Goal: Obtain resource: Download file/media

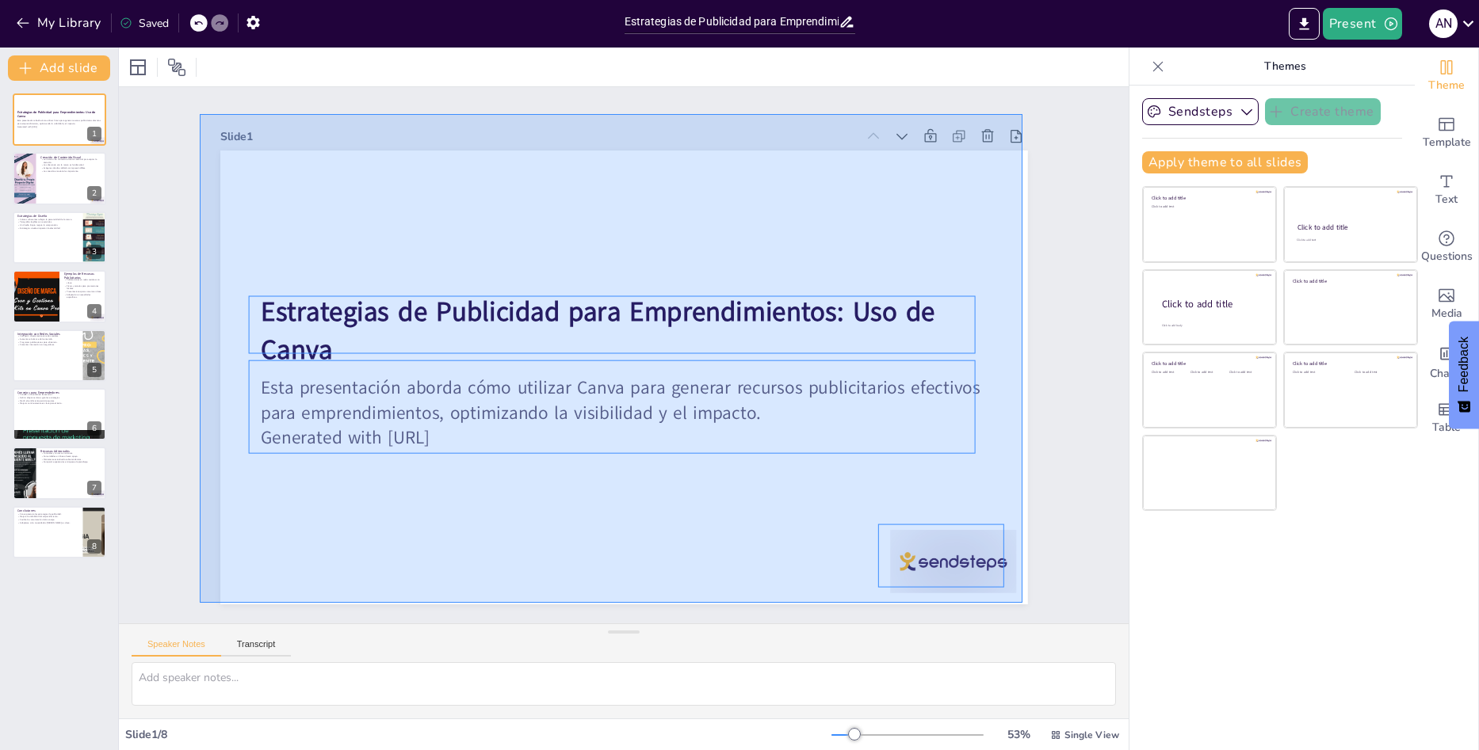
drag, startPoint x: 200, startPoint y: 114, endPoint x: 1022, endPoint y: 603, distance: 956.8
click at [1022, 603] on div "Slide 1 Estrategias de Publicidad para Emprendimientos: Uso de Canva Esta prese…" at bounding box center [623, 355] width 1009 height 536
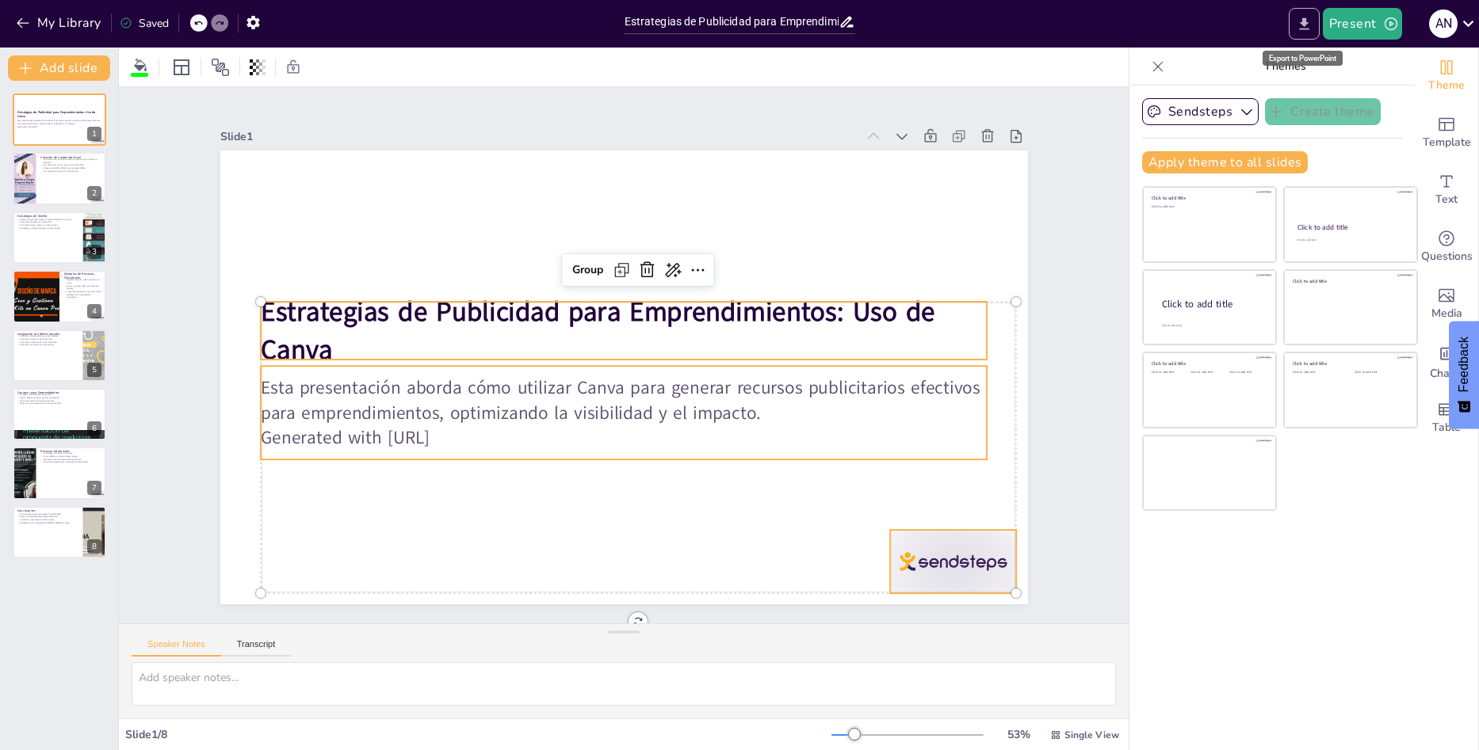
click at [1301, 29] on icon "Export to PowerPoint" at bounding box center [1304, 23] width 10 height 12
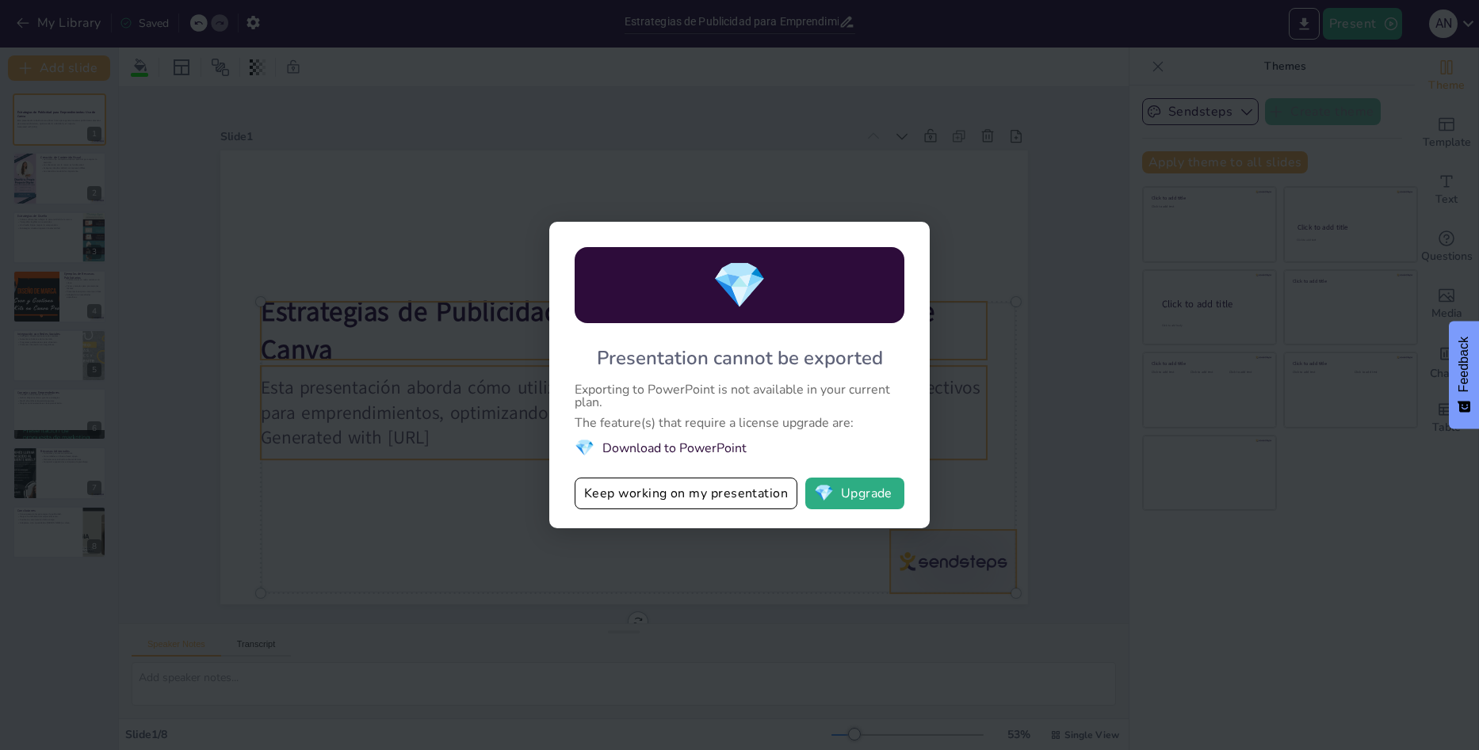
click at [561, 95] on div "💎 Presentation cannot be exported Exporting to PowerPoint is not available in y…" at bounding box center [739, 375] width 1479 height 750
click at [727, 500] on button "Keep working on my presentation" at bounding box center [685, 494] width 223 height 32
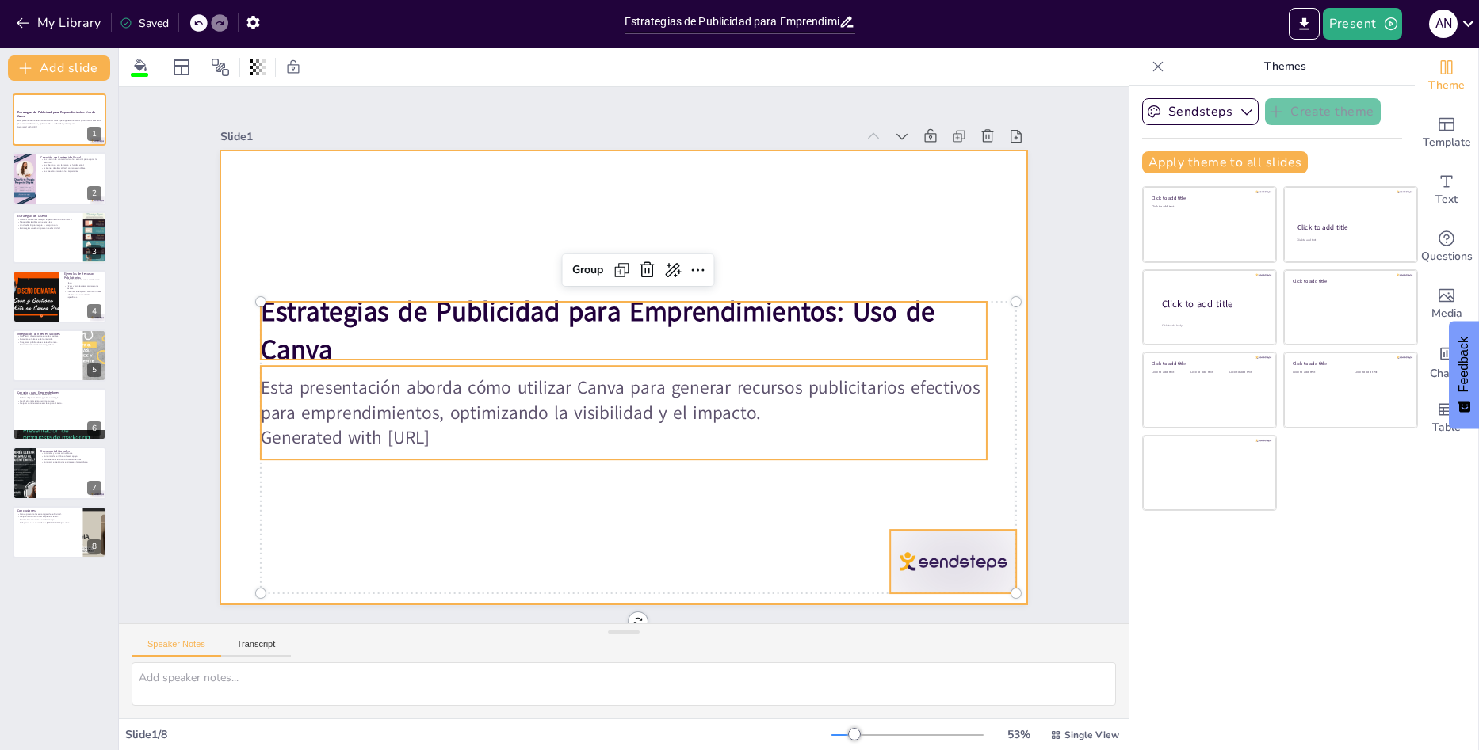
click at [429, 431] on p "Generated with [URL]" at bounding box center [624, 437] width 727 height 25
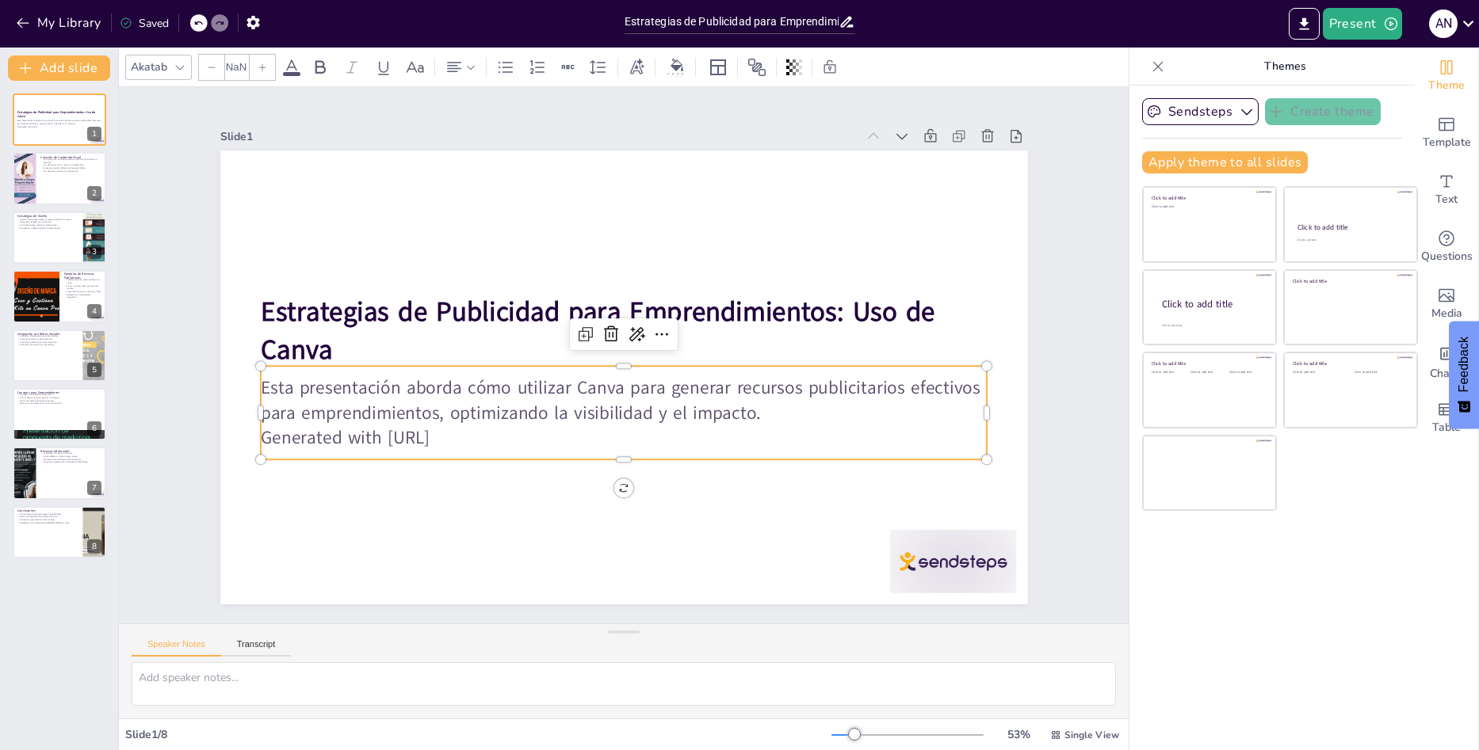
type input "32"
click at [475, 436] on p "Generated with [URL]" at bounding box center [624, 437] width 727 height 25
click at [474, 432] on p "Generated with [URL]" at bounding box center [624, 437] width 727 height 25
drag, startPoint x: 474, startPoint y: 432, endPoint x: 254, endPoint y: 442, distance: 219.7
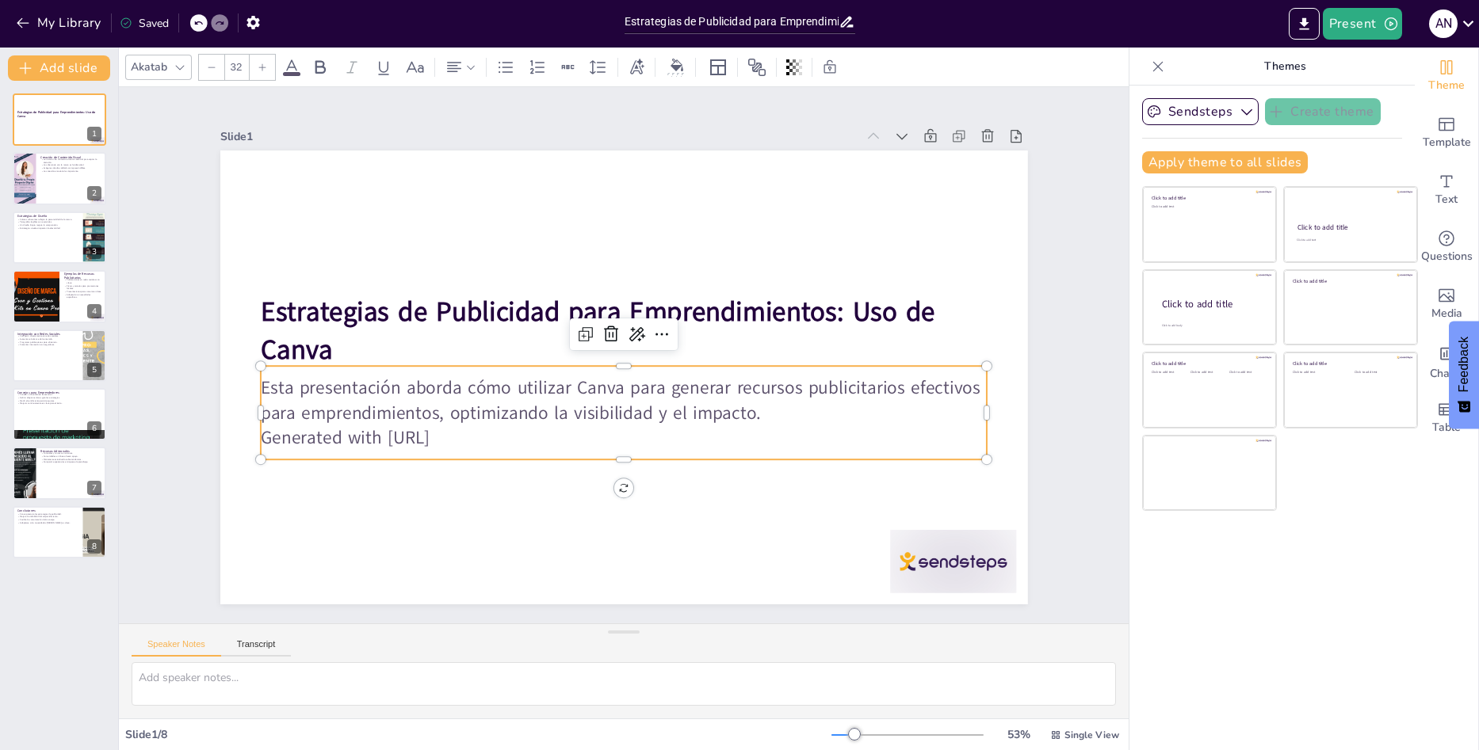
click at [261, 442] on p "Generated with [URL]" at bounding box center [624, 437] width 727 height 25
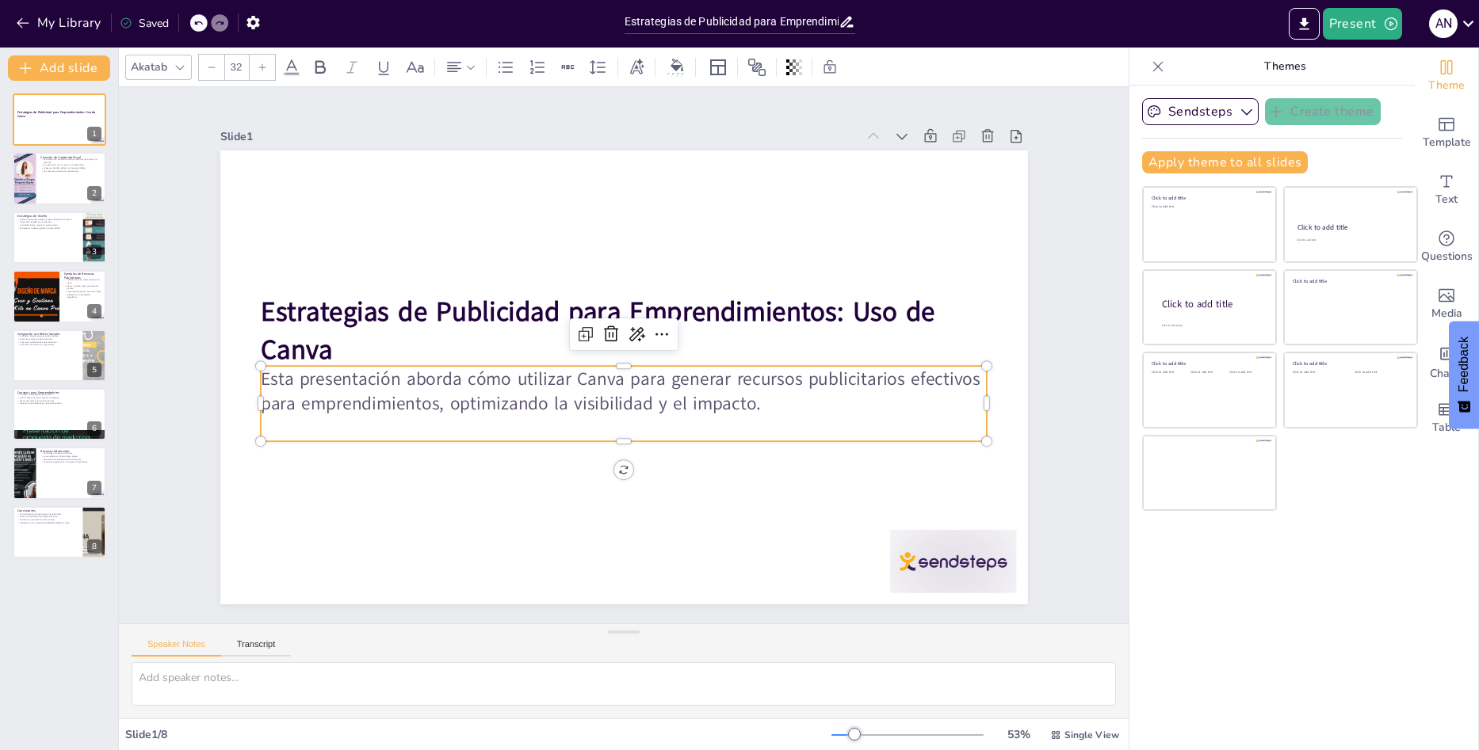
click at [799, 433] on p at bounding box center [624, 429] width 727 height 25
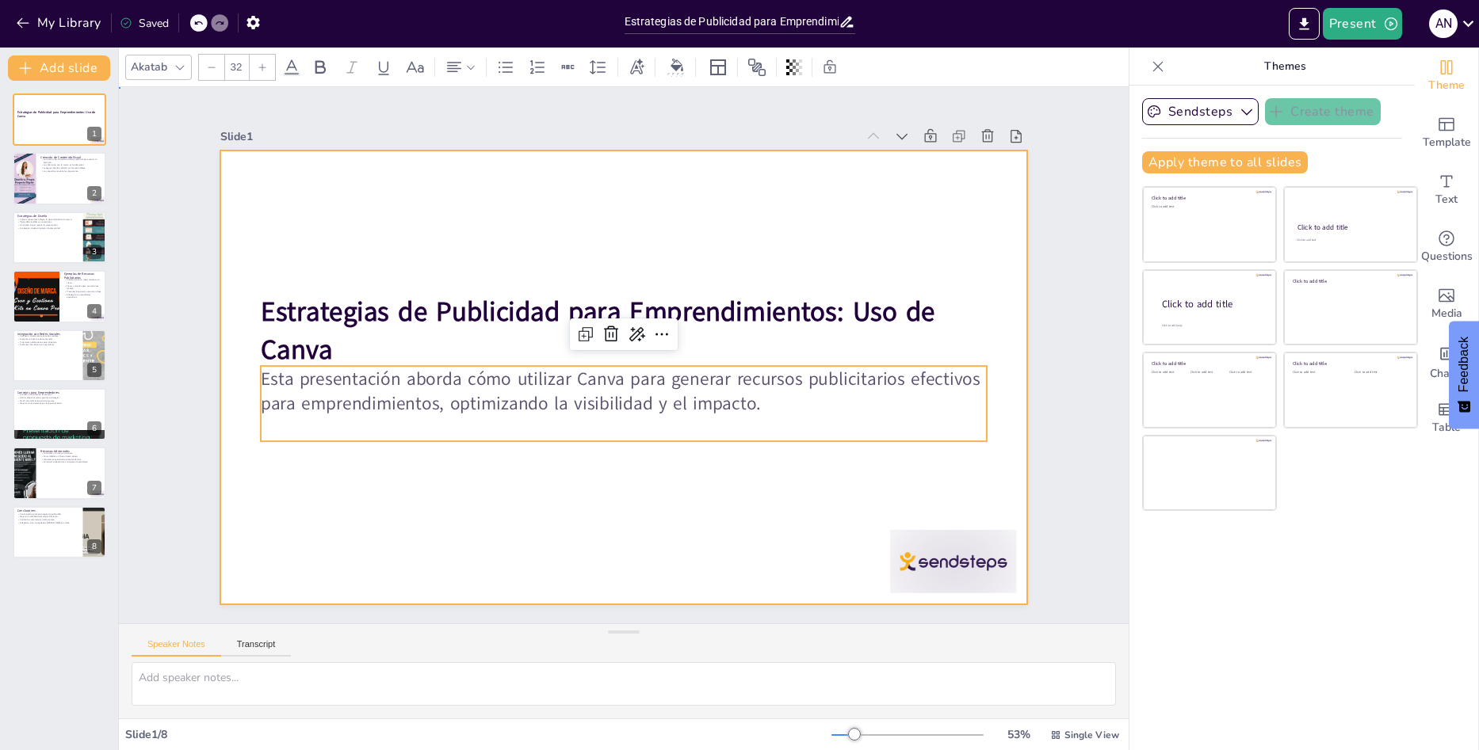
click at [781, 462] on div at bounding box center [623, 378] width 807 height 454
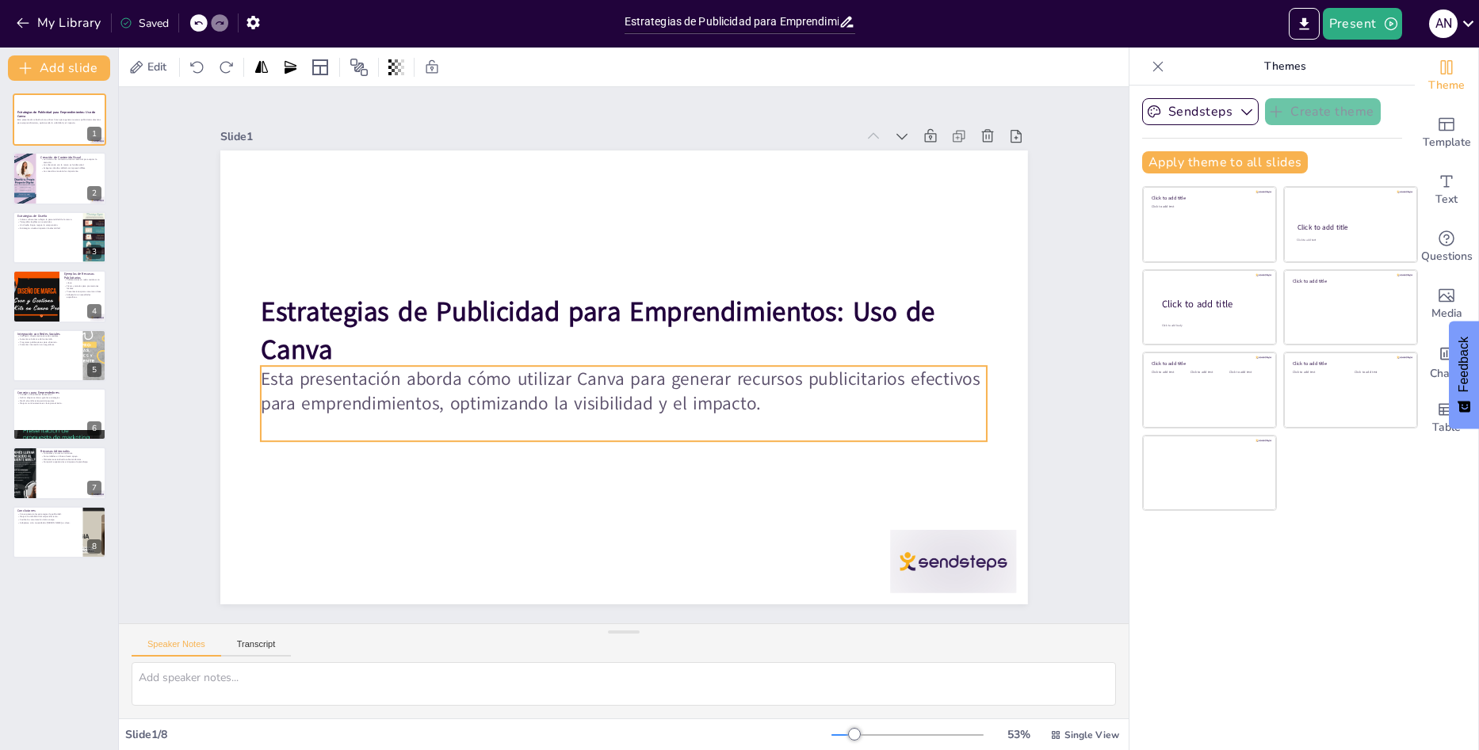
click at [786, 436] on div "Estrategias de Publicidad para Emprendimientos: Uso de Canva Esta presentación …" at bounding box center [623, 378] width 807 height 454
click at [799, 355] on div at bounding box center [624, 359] width 727 height 13
click at [652, 325] on icon at bounding box center [661, 334] width 19 height 19
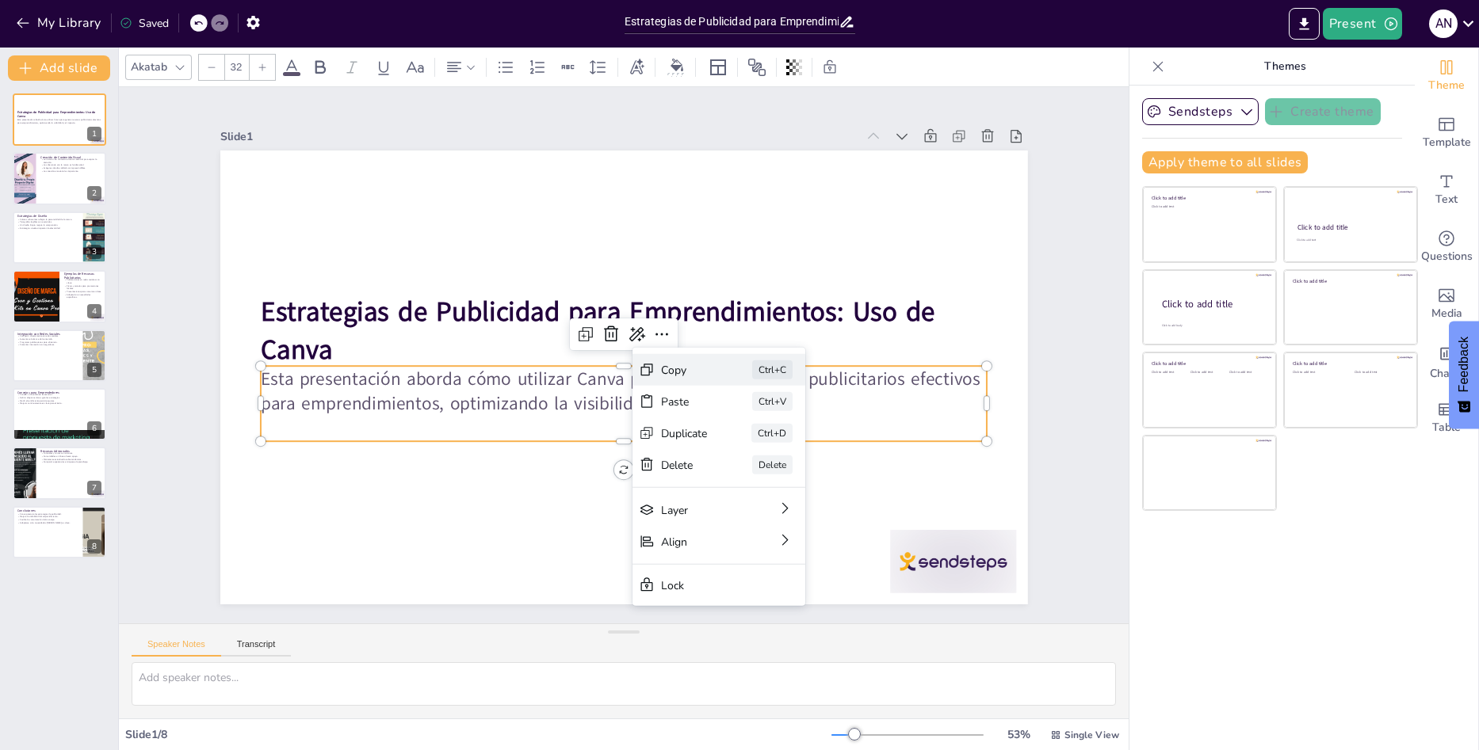
click at [669, 371] on div "Copy" at bounding box center [684, 369] width 47 height 15
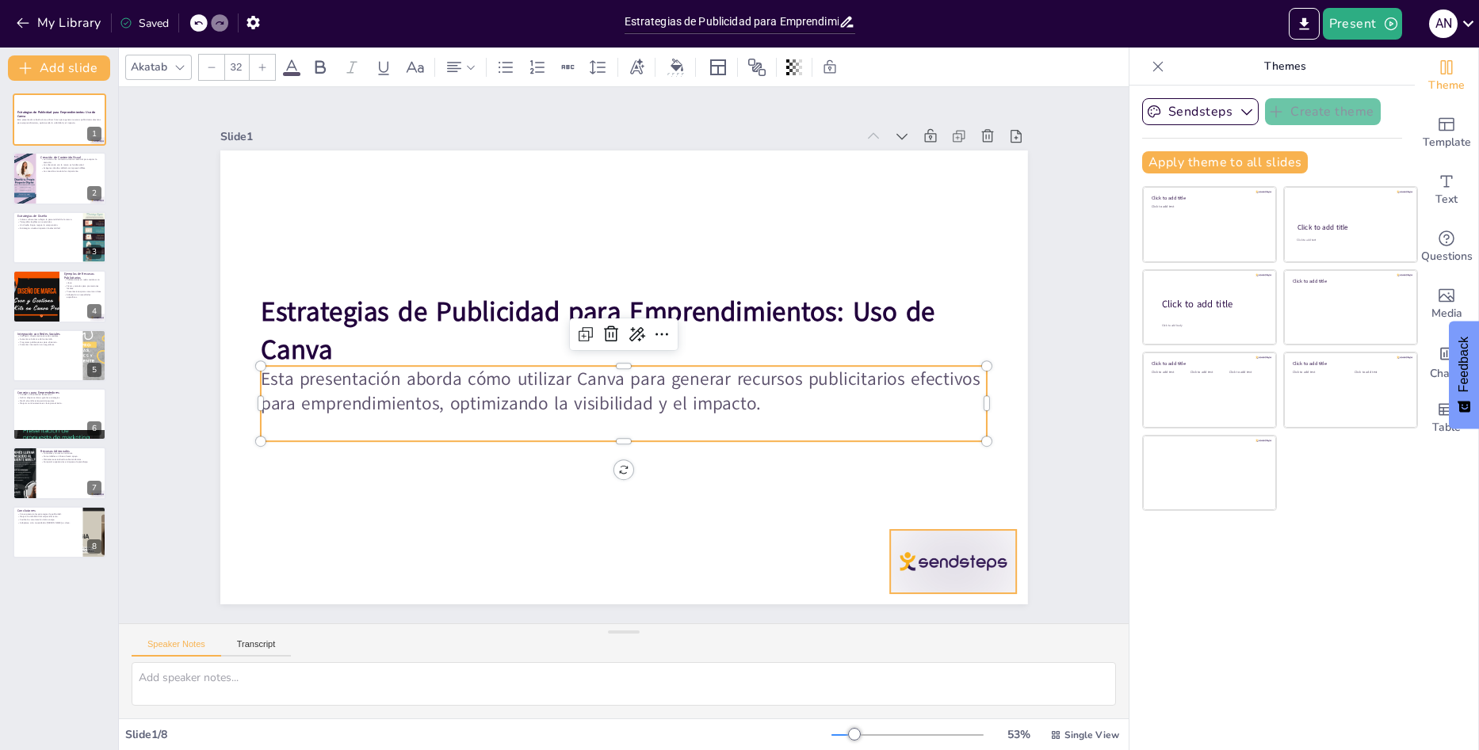
click at [925, 574] on div at bounding box center [953, 561] width 126 height 63
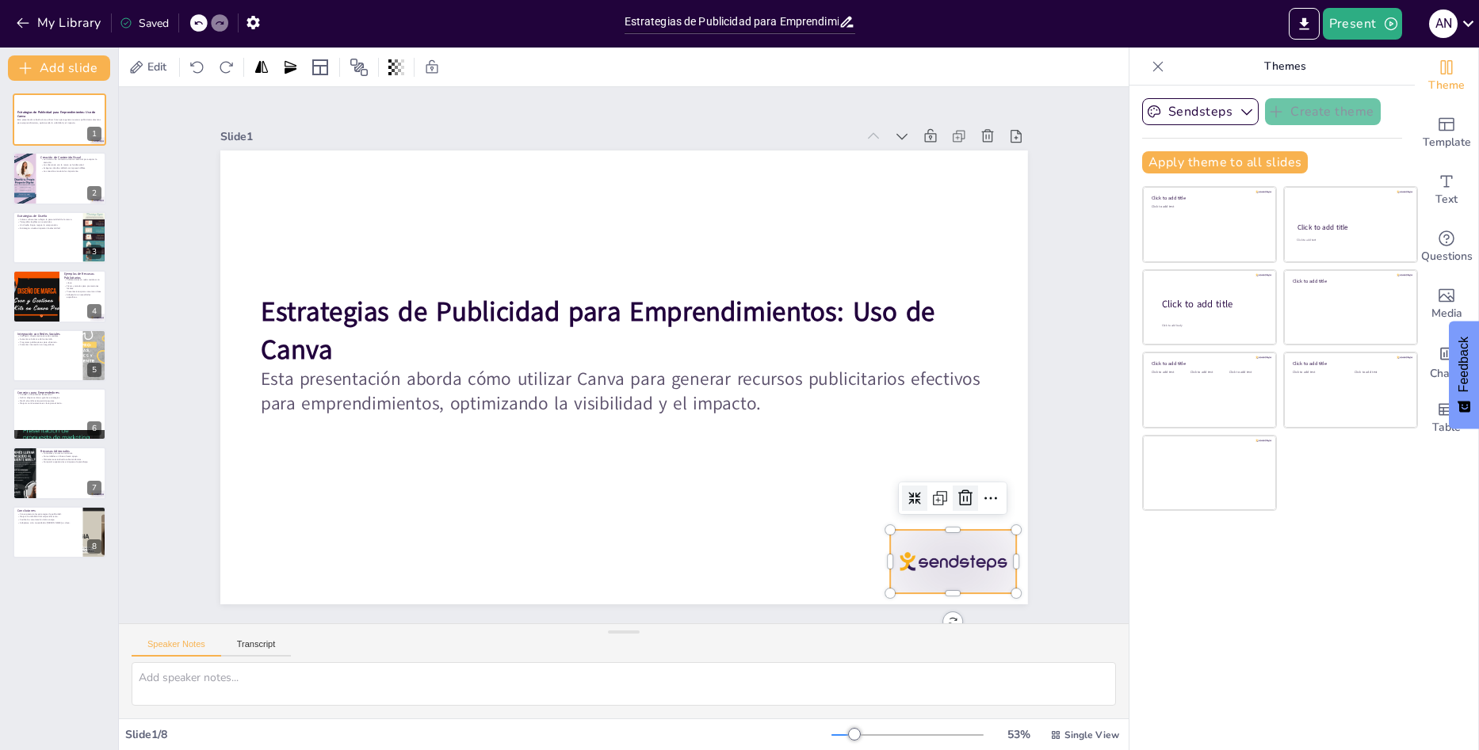
click at [957, 498] on icon at bounding box center [965, 498] width 19 height 19
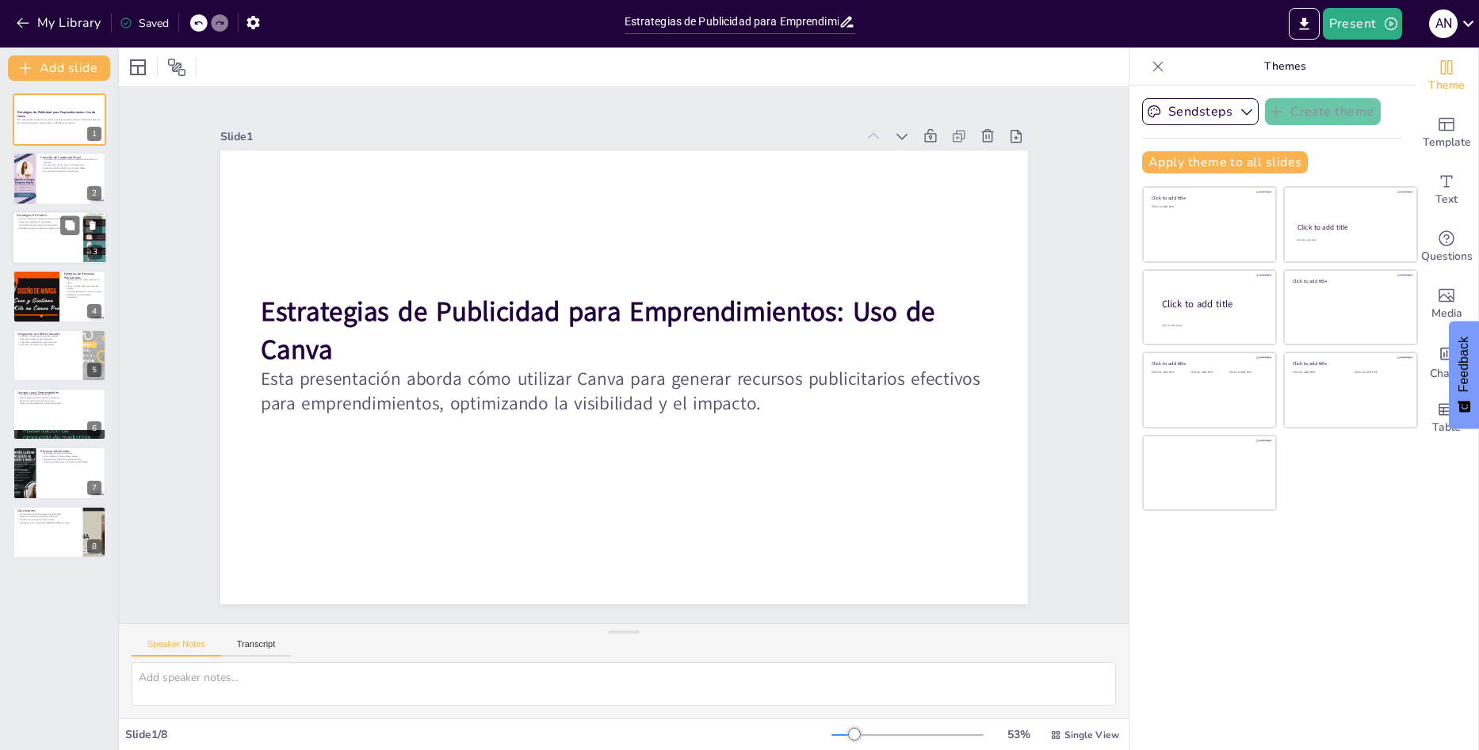
click at [52, 238] on div at bounding box center [59, 238] width 95 height 54
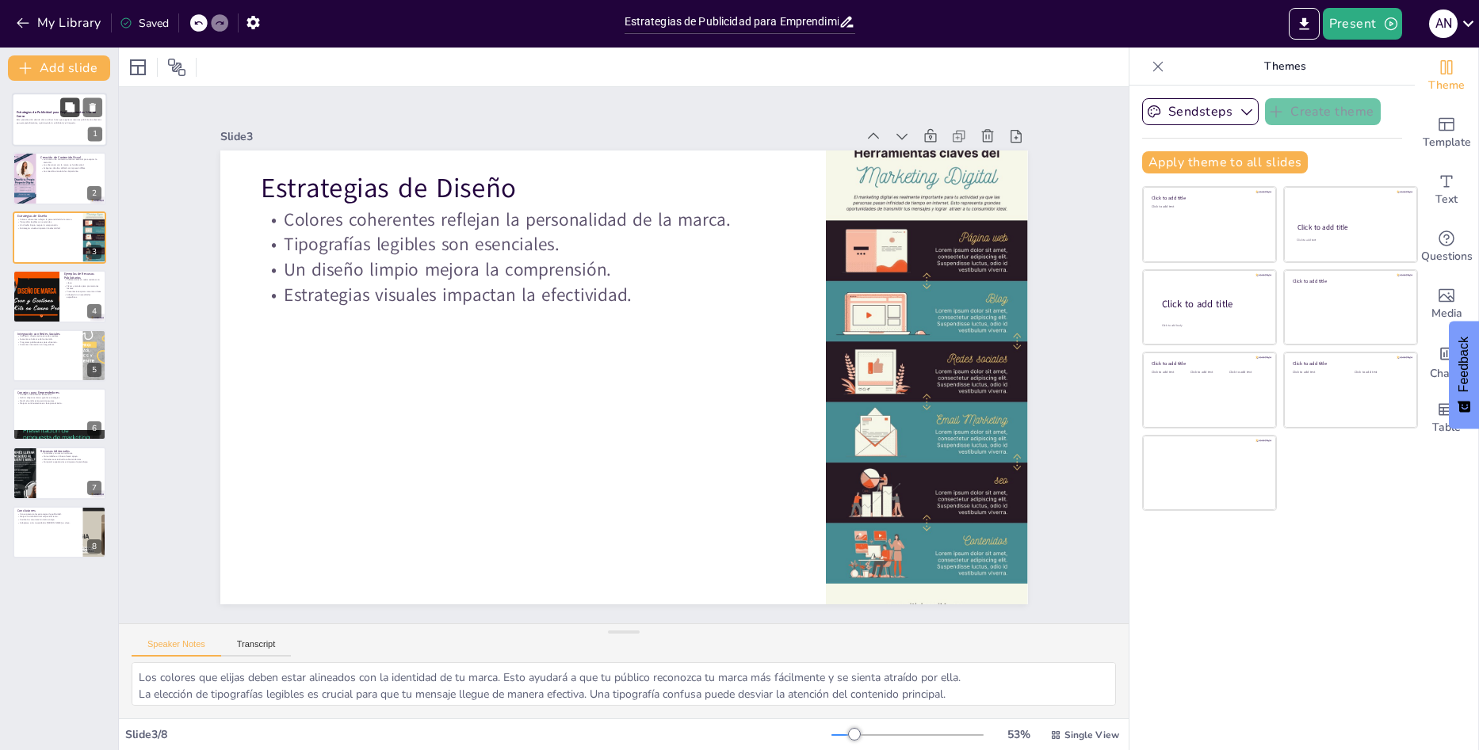
click at [63, 112] on button at bounding box center [69, 106] width 19 height 19
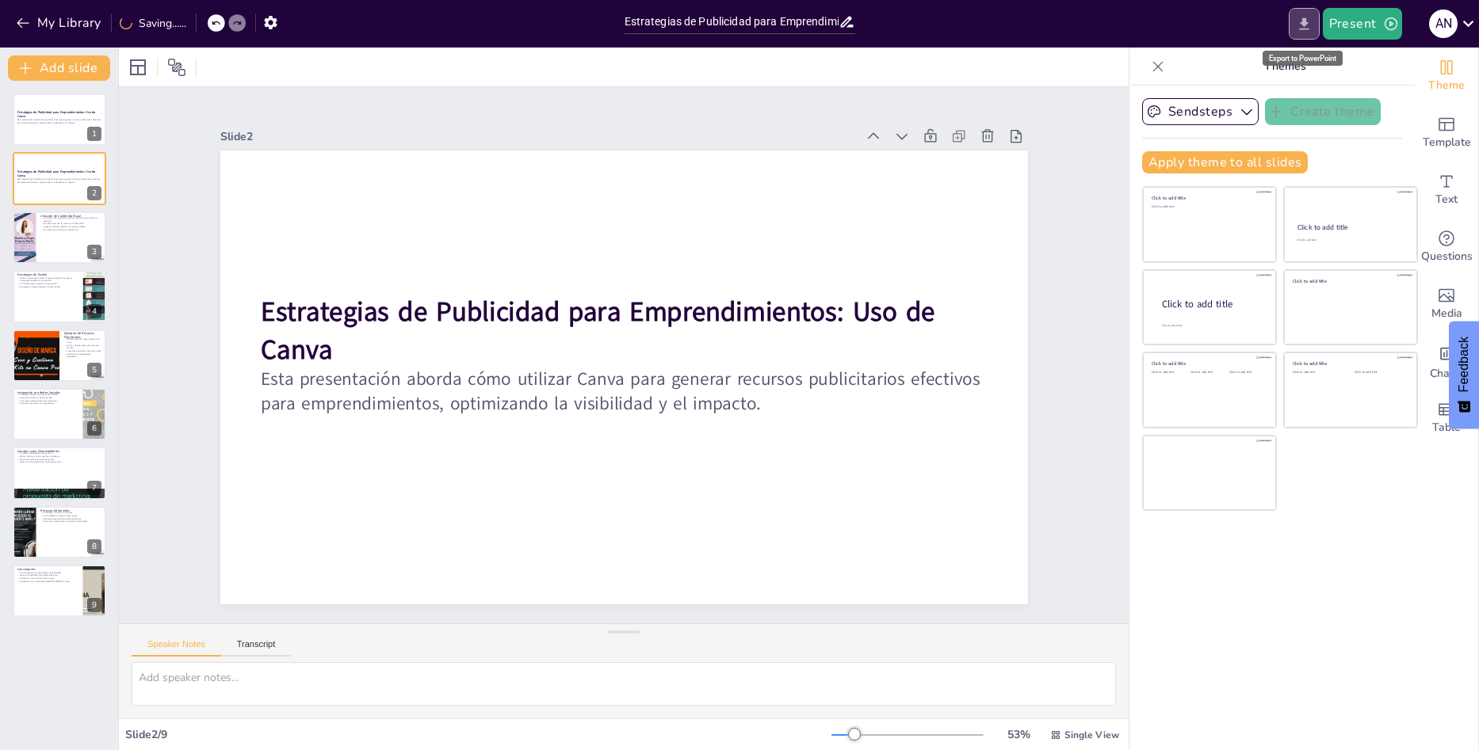
click at [1303, 29] on icon "Export to PowerPoint" at bounding box center [1304, 23] width 10 height 12
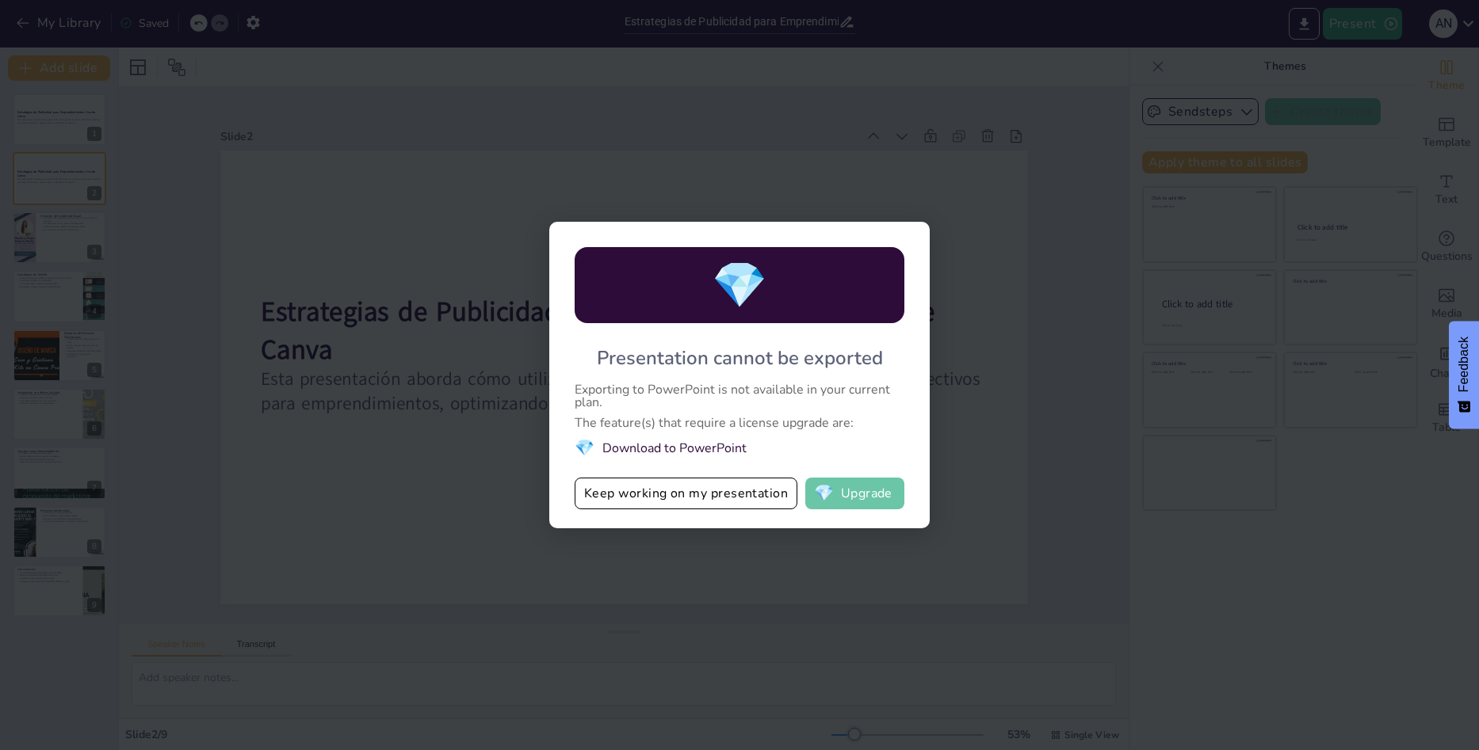
click at [892, 505] on button "💎 Upgrade" at bounding box center [854, 494] width 99 height 32
